Goal: Task Accomplishment & Management: Complete application form

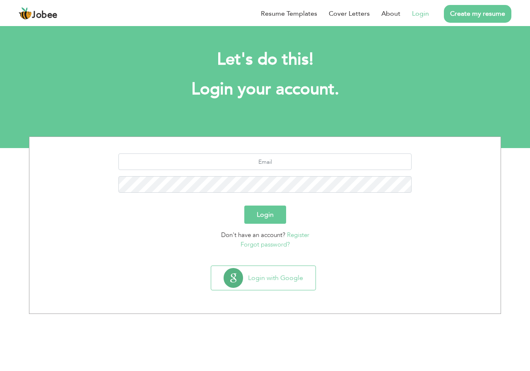
click at [419, 15] on link "Login" at bounding box center [420, 14] width 17 height 10
click at [282, 162] on input "text" at bounding box center [265, 162] width 294 height 17
type input "[EMAIL_ADDRESS][DOMAIN_NAME]"
click at [244, 206] on button "Login" at bounding box center [265, 215] width 42 height 18
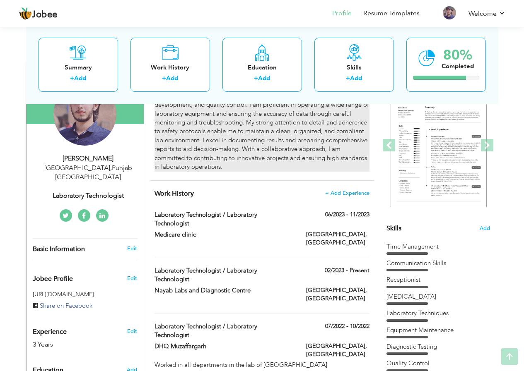
scroll to position [124, 0]
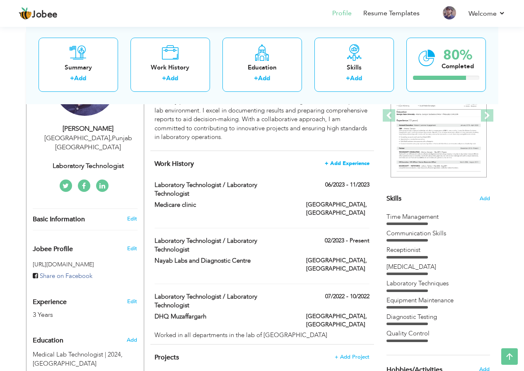
click at [336, 166] on span "+ Add Experience" at bounding box center [347, 164] width 45 height 6
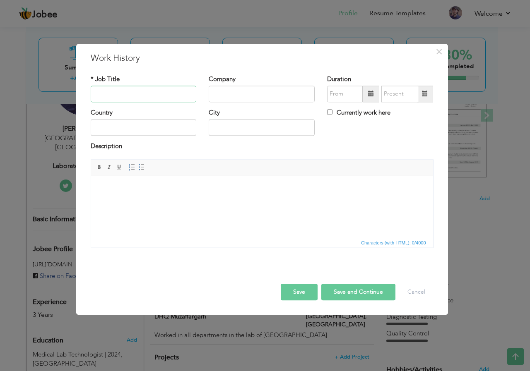
click at [114, 96] on input "text" at bounding box center [144, 94] width 106 height 17
type input "Lab Technologist"
click at [225, 99] on input "text" at bounding box center [262, 94] width 106 height 17
type input "[GEOGRAPHIC_DATA]"
type input "08/2025"
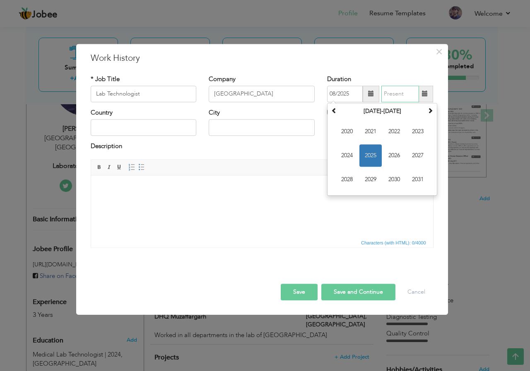
type input "08/2025"
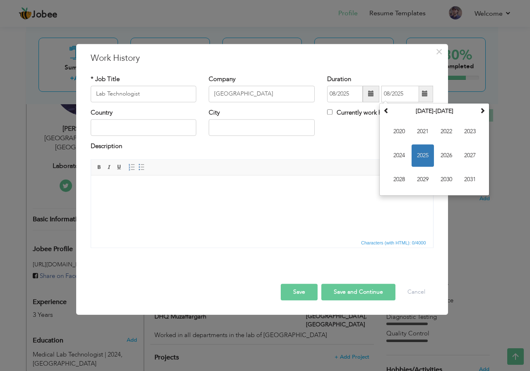
click at [367, 96] on span at bounding box center [371, 94] width 17 height 17
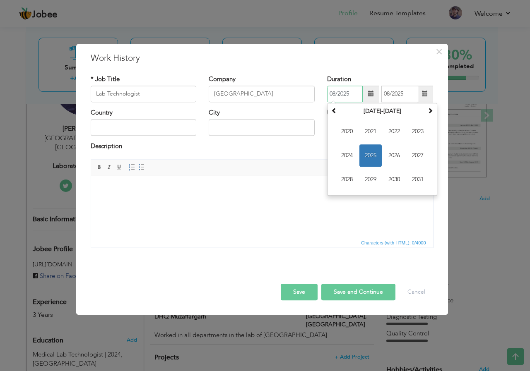
click at [368, 160] on span "2025" at bounding box center [370, 156] width 22 height 22
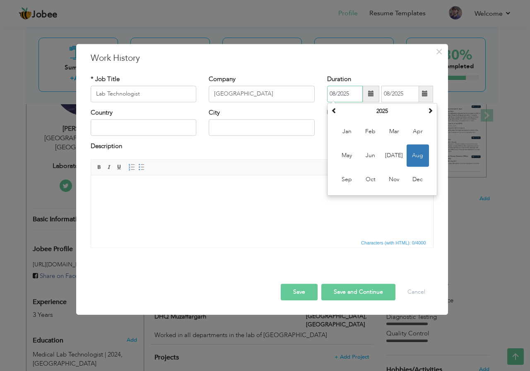
click at [420, 156] on span "Aug" at bounding box center [418, 156] width 22 height 22
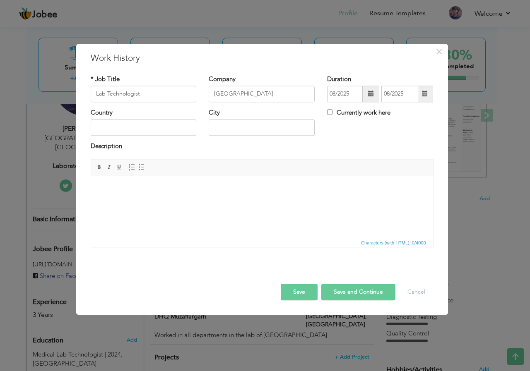
click at [366, 89] on span at bounding box center [371, 94] width 17 height 17
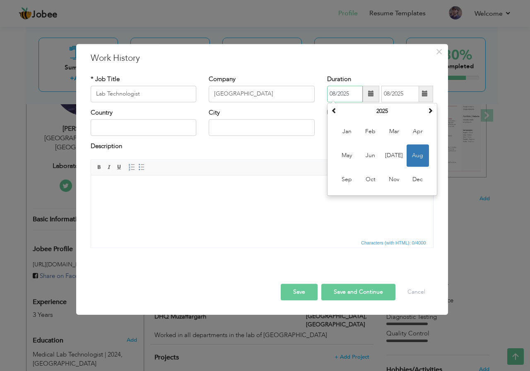
click at [414, 153] on span "Aug" at bounding box center [418, 156] width 22 height 22
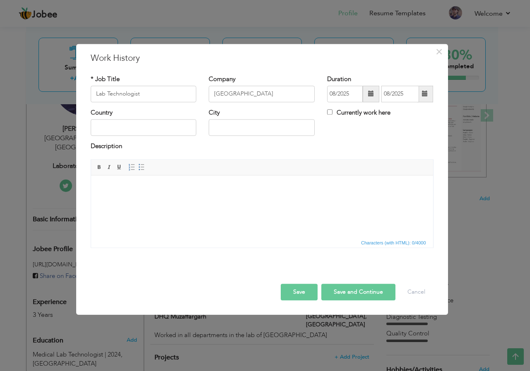
click at [364, 95] on span at bounding box center [371, 94] width 17 height 17
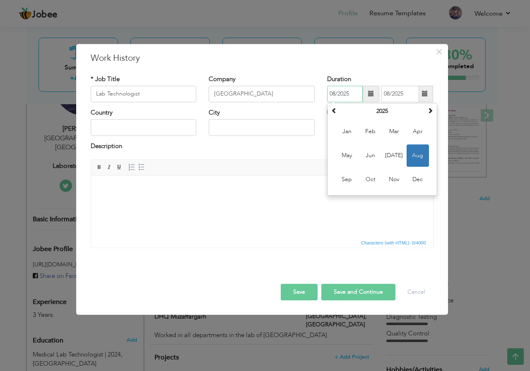
click at [422, 157] on span "Aug" at bounding box center [418, 156] width 22 height 22
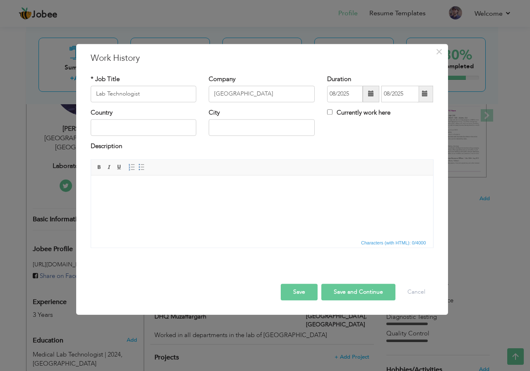
click at [427, 94] on span at bounding box center [425, 94] width 6 height 6
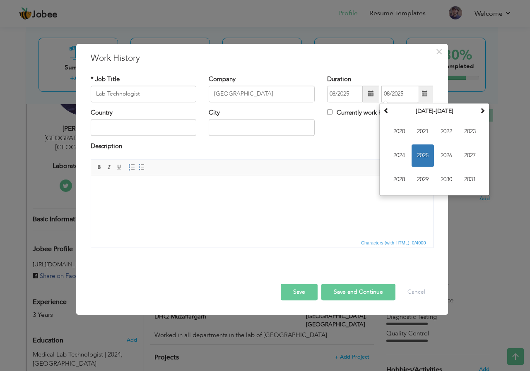
click at [336, 111] on label "Currently work here" at bounding box center [358, 112] width 63 height 9
click at [333, 111] on input "Currently work here" at bounding box center [329, 111] width 5 height 5
checkbox input "true"
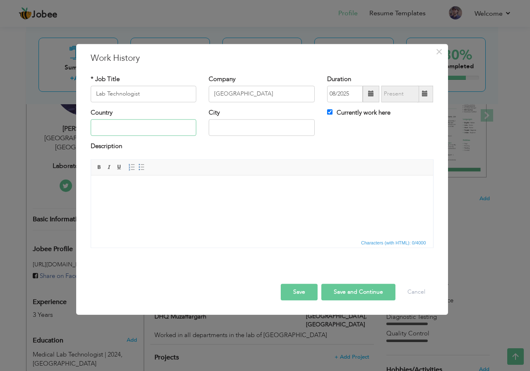
click at [124, 133] on input "text" at bounding box center [144, 128] width 106 height 17
type input "[GEOGRAPHIC_DATA]"
click at [234, 128] on input "text" at bounding box center [262, 128] width 106 height 17
type input "[GEOGRAPHIC_DATA]"
click at [156, 198] on html at bounding box center [262, 188] width 342 height 25
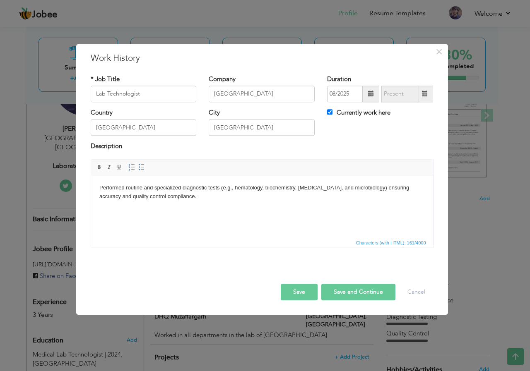
click at [123, 189] on body "Performed routine and specialized diagnostic tests (e.g., hematology, biochemis…" at bounding box center [261, 192] width 325 height 17
click at [284, 284] on button "Save" at bounding box center [299, 292] width 37 height 17
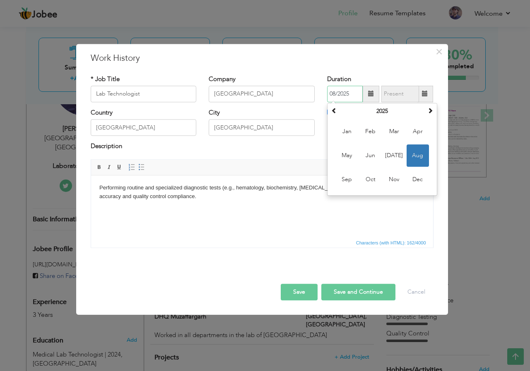
click at [419, 156] on span "Aug" at bounding box center [418, 156] width 22 height 22
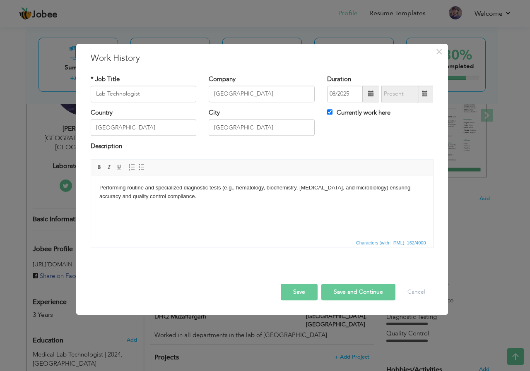
click at [306, 290] on button "Save" at bounding box center [299, 292] width 37 height 17
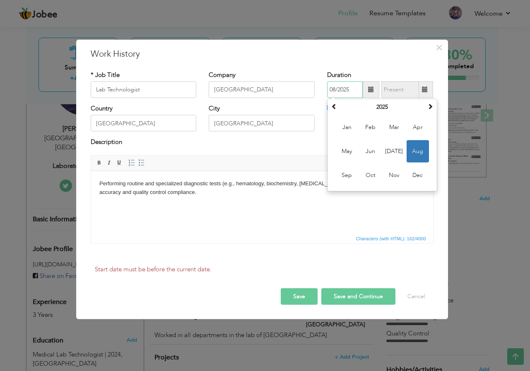
click at [412, 147] on span "Aug" at bounding box center [418, 151] width 22 height 22
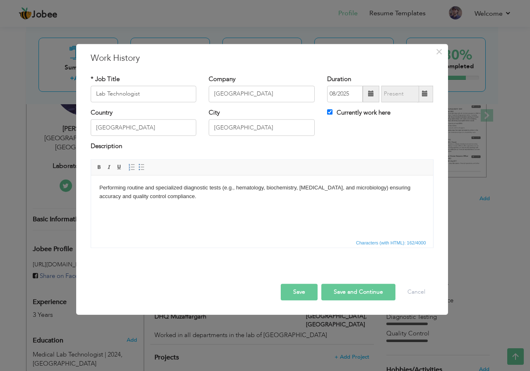
click at [371, 96] on span at bounding box center [371, 94] width 6 height 6
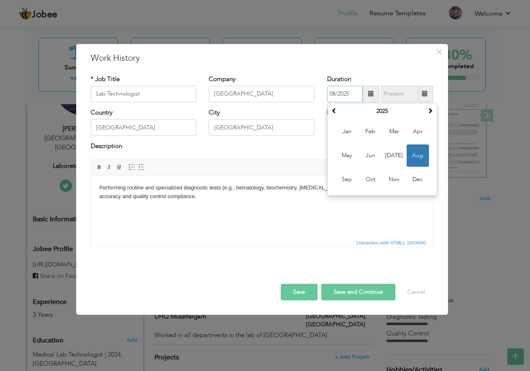
drag, startPoint x: 412, startPoint y: 151, endPoint x: 426, endPoint y: 161, distance: 16.9
click at [426, 161] on span "Aug" at bounding box center [418, 156] width 22 height 22
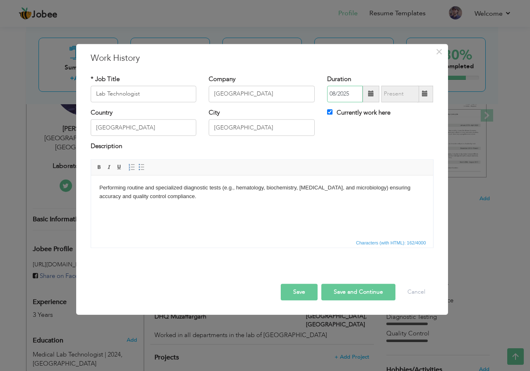
click at [329, 95] on input "08/2025" at bounding box center [345, 94] width 36 height 17
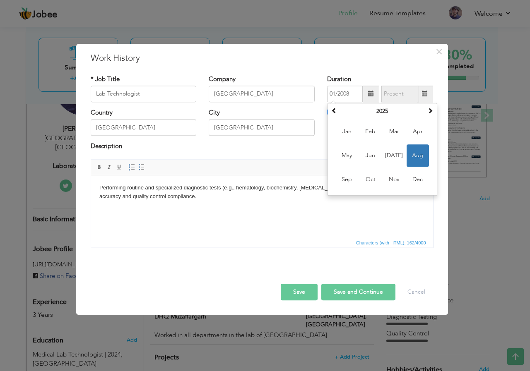
click at [380, 210] on html "Performing routine and specialized diagnostic tests (e.g., hematology, biochemi…" at bounding box center [262, 193] width 342 height 34
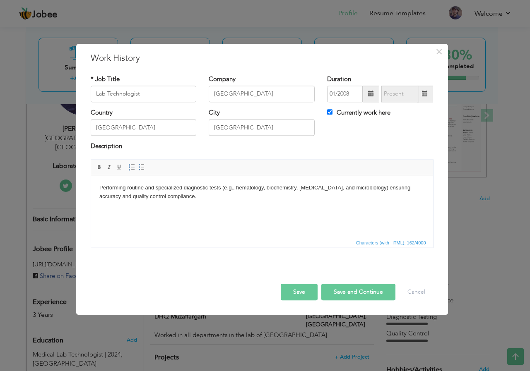
click at [368, 94] on span at bounding box center [371, 94] width 6 height 6
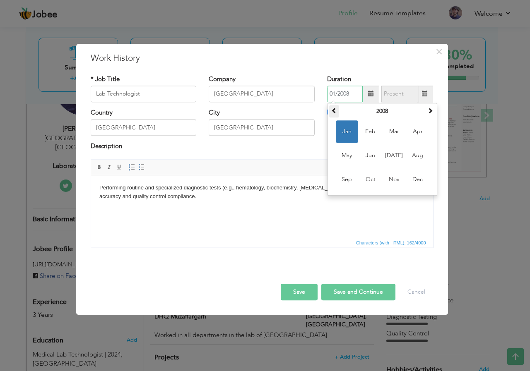
click at [333, 111] on span at bounding box center [334, 111] width 6 height 6
click at [376, 112] on th "2007" at bounding box center [382, 111] width 86 height 12
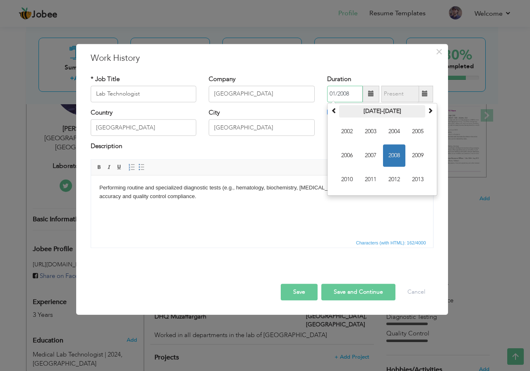
click at [386, 112] on th "[DATE]-[DATE]" at bounding box center [382, 111] width 86 height 12
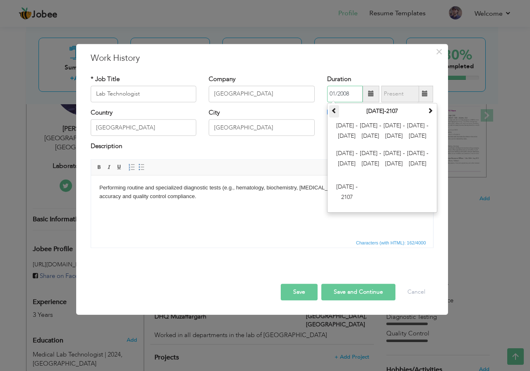
click at [330, 108] on th at bounding box center [334, 111] width 10 height 12
click at [381, 114] on th "[DATE]-[DATE]" at bounding box center [382, 111] width 86 height 12
click at [381, 108] on th "[DATE]-[DATE]" at bounding box center [382, 111] width 86 height 12
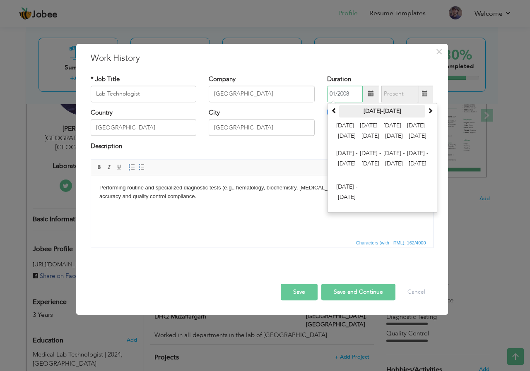
click at [421, 111] on th "[DATE]-[DATE]" at bounding box center [382, 111] width 86 height 12
click at [425, 112] on th "[DATE]-[DATE]" at bounding box center [382, 111] width 86 height 12
click at [428, 110] on span at bounding box center [430, 111] width 6 height 6
click at [367, 121] on span "[DATE] - [DATE]" at bounding box center [370, 132] width 22 height 22
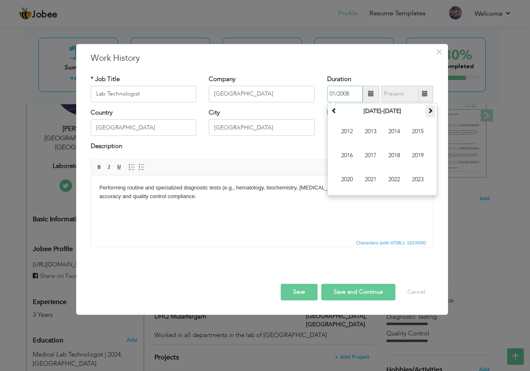
click at [430, 113] on span at bounding box center [430, 111] width 6 height 6
click at [420, 132] on span "2025" at bounding box center [418, 132] width 22 height 22
click at [413, 158] on span "Aug" at bounding box center [418, 156] width 22 height 22
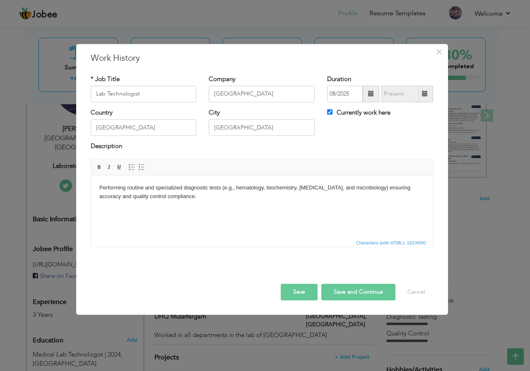
click at [299, 286] on button "Save" at bounding box center [299, 292] width 37 height 17
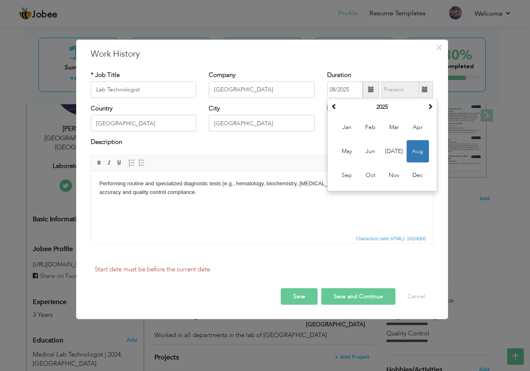
click at [315, 243] on span "Characters (with HTML): 162/4000" at bounding box center [262, 238] width 342 height 10
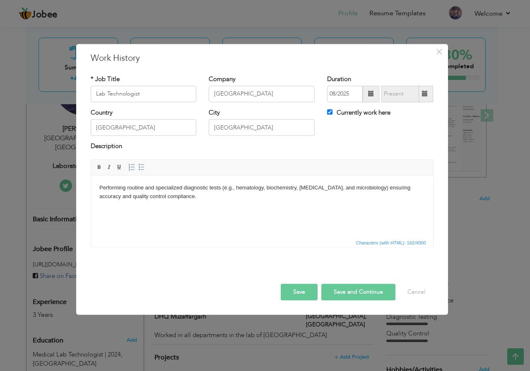
click at [308, 287] on button "Save" at bounding box center [299, 292] width 37 height 17
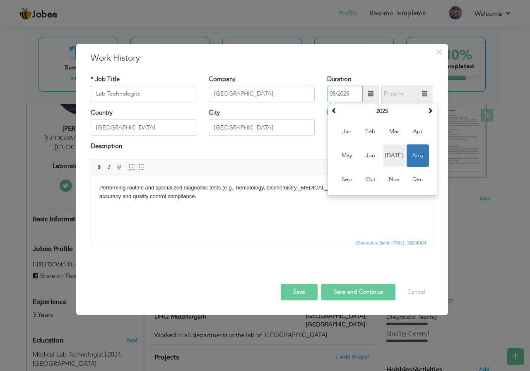
click at [395, 155] on span "[DATE]" at bounding box center [394, 156] width 22 height 22
type input "07/2025"
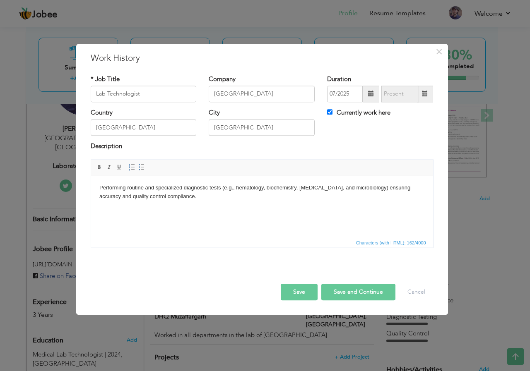
click at [309, 288] on button "Save" at bounding box center [299, 292] width 37 height 17
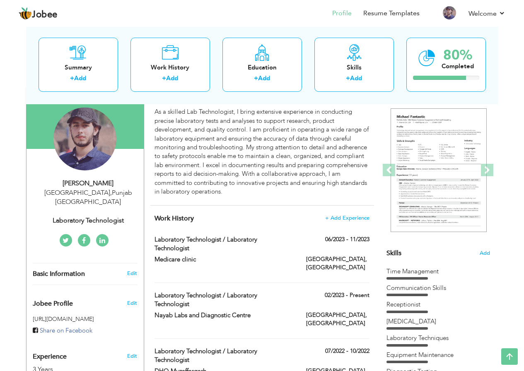
scroll to position [0, 0]
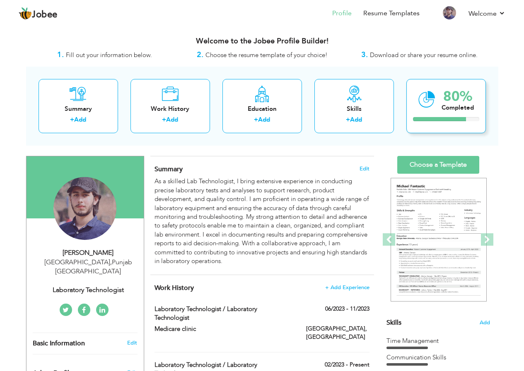
click at [436, 106] on div "80% Completed" at bounding box center [446, 106] width 80 height 54
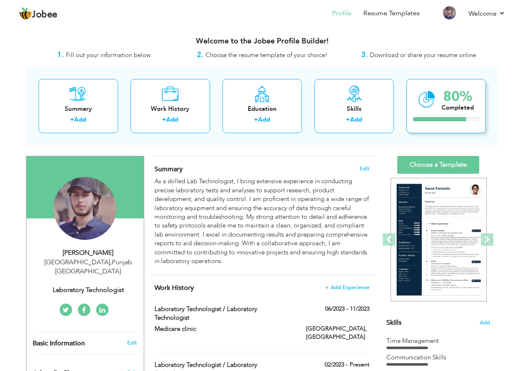
click at [432, 117] on div at bounding box center [439, 119] width 53 height 4
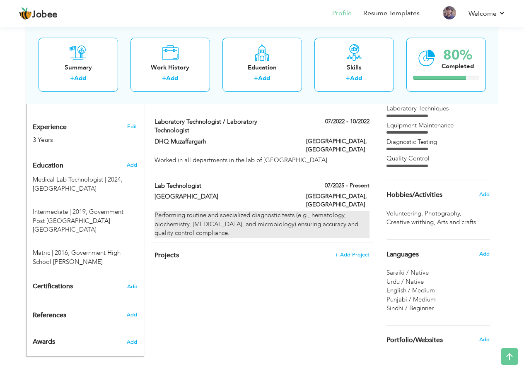
scroll to position [318, 0]
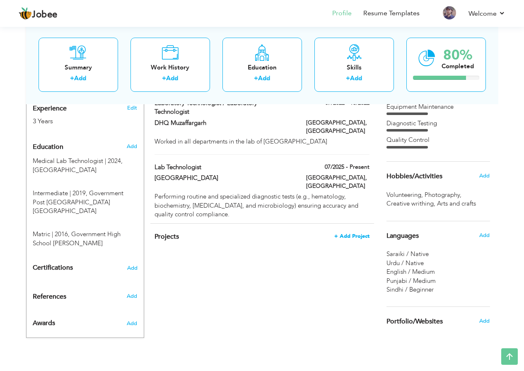
click at [352, 234] on span "+ Add Project" at bounding box center [351, 237] width 35 height 6
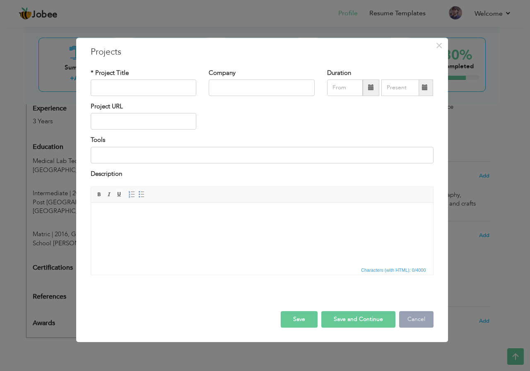
click at [418, 319] on button "Cancel" at bounding box center [416, 319] width 34 height 17
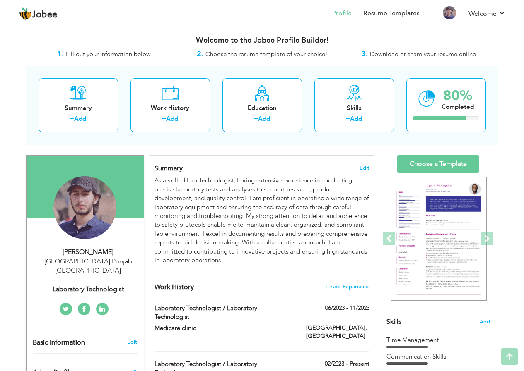
scroll to position [0, 0]
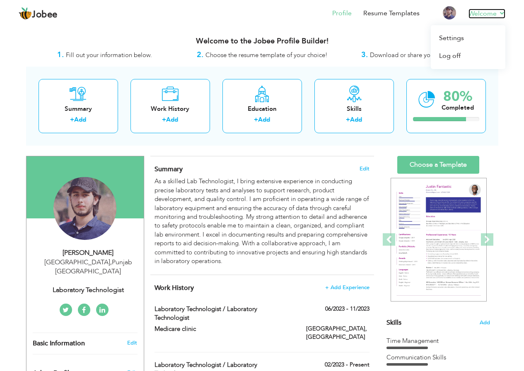
click at [481, 14] on link "Welcome" at bounding box center [486, 14] width 37 height 10
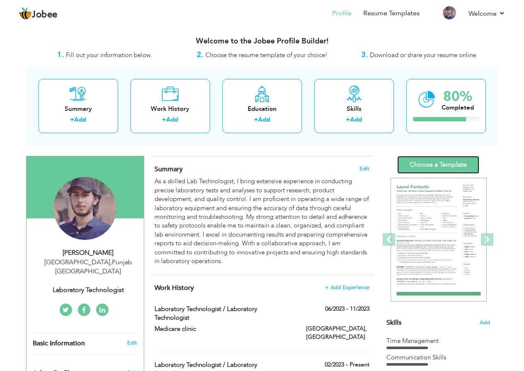
click at [425, 169] on link "Choose a Template" at bounding box center [438, 165] width 82 height 18
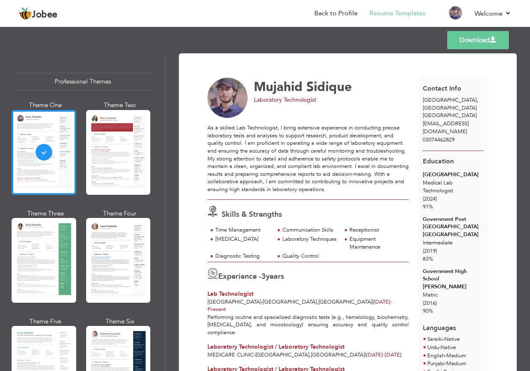
scroll to position [83, 0]
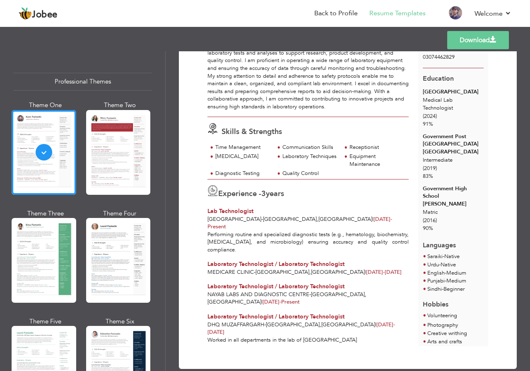
click at [473, 39] on link "Download" at bounding box center [478, 40] width 62 height 18
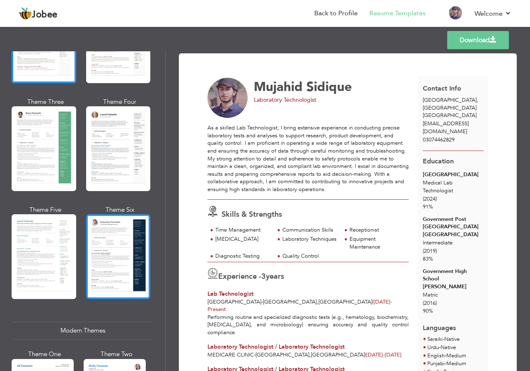
scroll to position [124, 0]
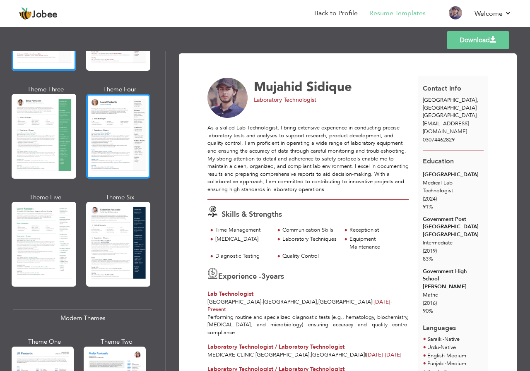
click at [127, 161] on div at bounding box center [118, 136] width 65 height 85
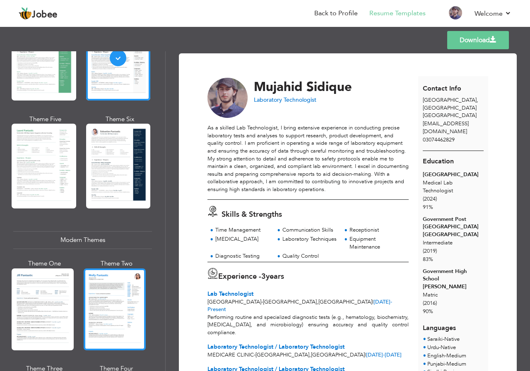
scroll to position [248, 0]
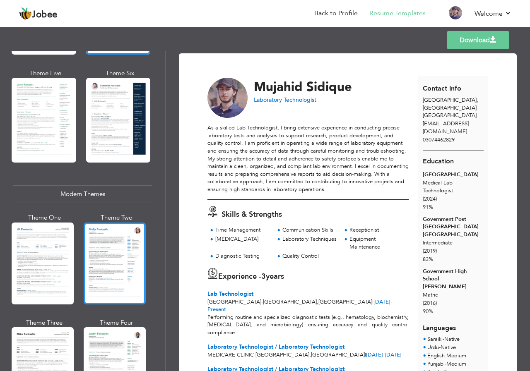
click at [119, 262] on div at bounding box center [115, 264] width 62 height 82
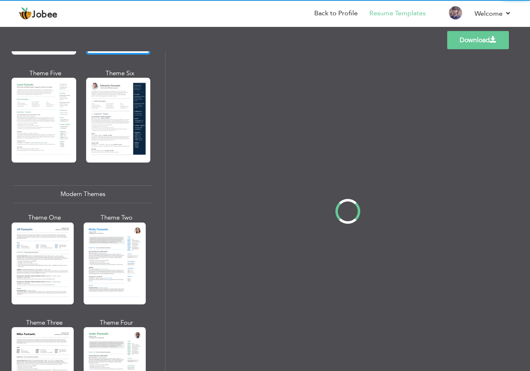
click at [52, 252] on div "Professional Themes Theme One Theme Two Theme Three Theme Four" at bounding box center [265, 211] width 530 height 320
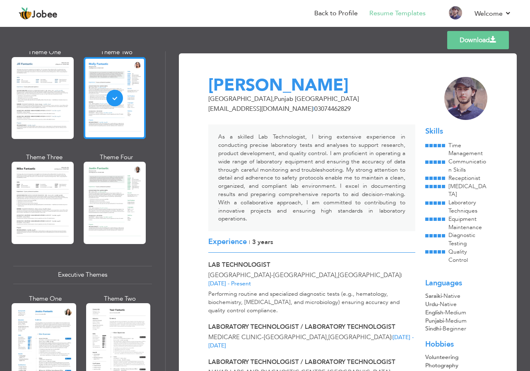
scroll to position [456, 0]
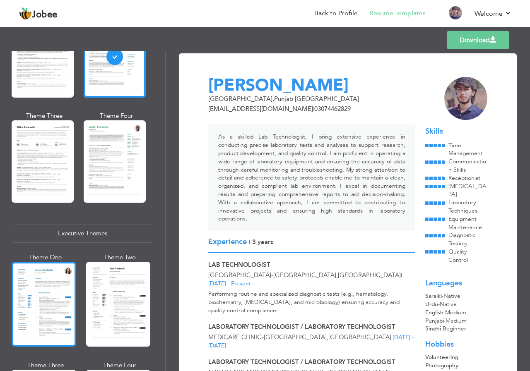
click at [64, 294] on div at bounding box center [44, 304] width 65 height 85
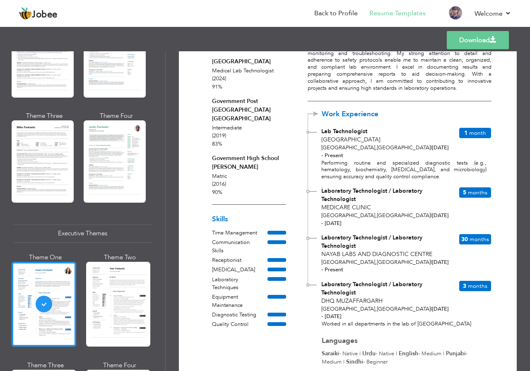
scroll to position [122, 0]
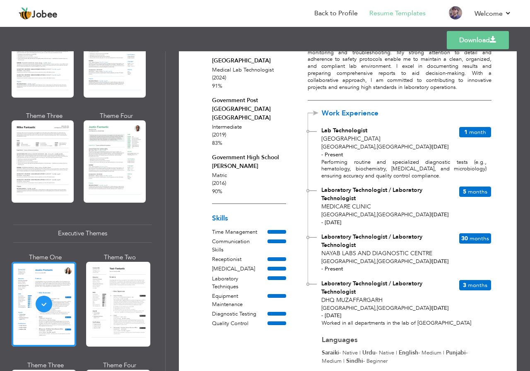
click at [468, 34] on link "Download" at bounding box center [478, 40] width 62 height 18
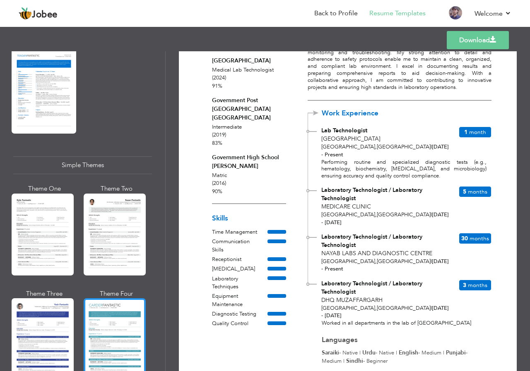
scroll to position [1367, 0]
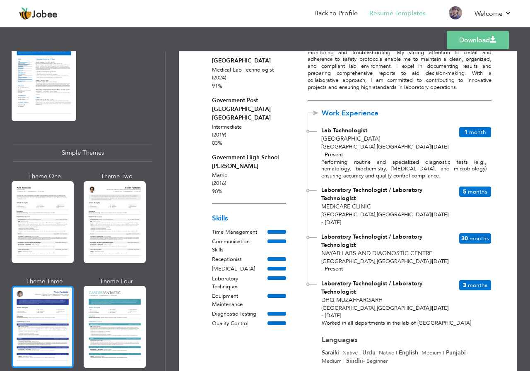
click at [58, 302] on div at bounding box center [43, 327] width 62 height 82
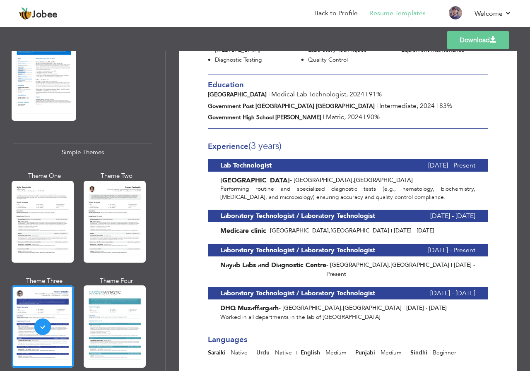
scroll to position [166, 0]
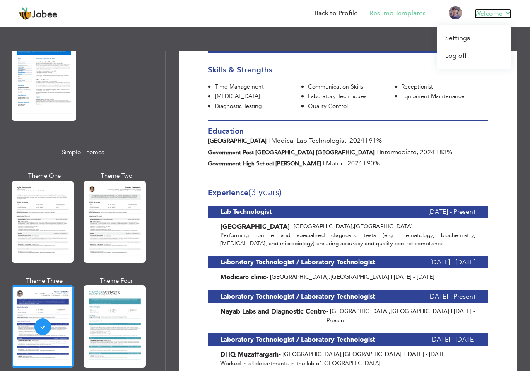
click at [501, 13] on link "Welcome" at bounding box center [493, 14] width 37 height 10
click at [474, 50] on link "Log off" at bounding box center [474, 56] width 75 height 18
